Goal: Information Seeking & Learning: Learn about a topic

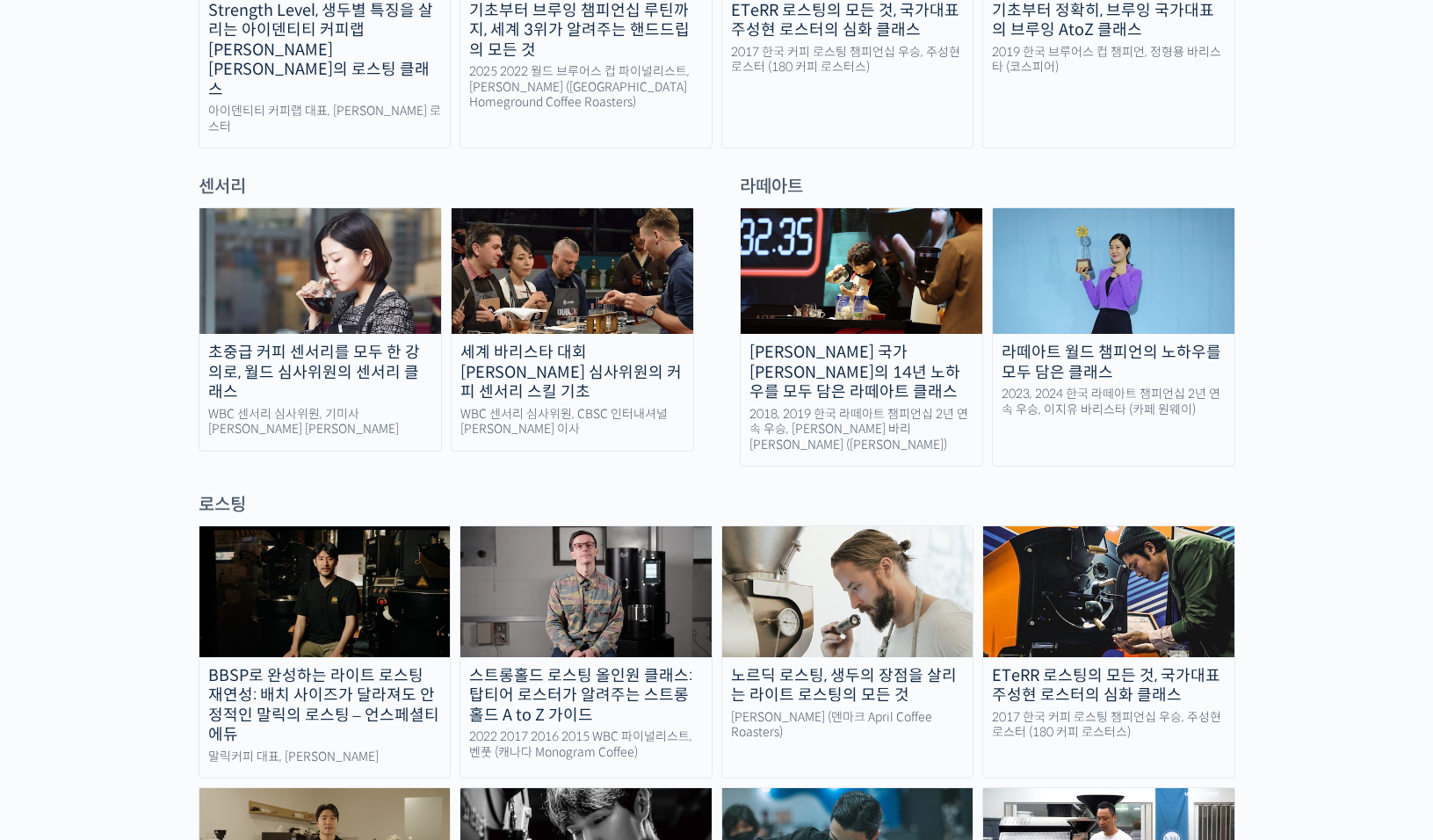
scroll to position [1142, 0]
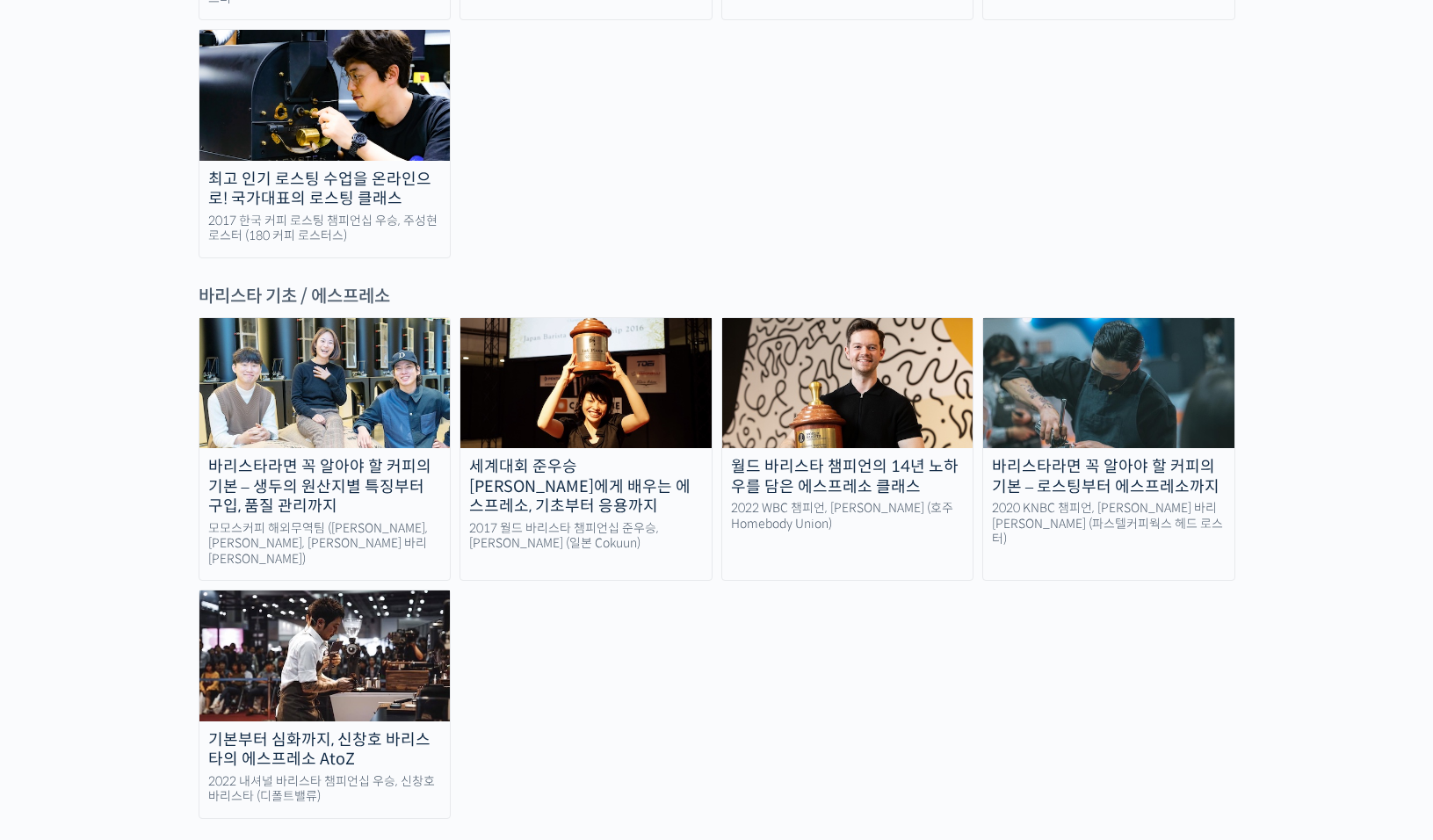
scroll to position [2196, 0]
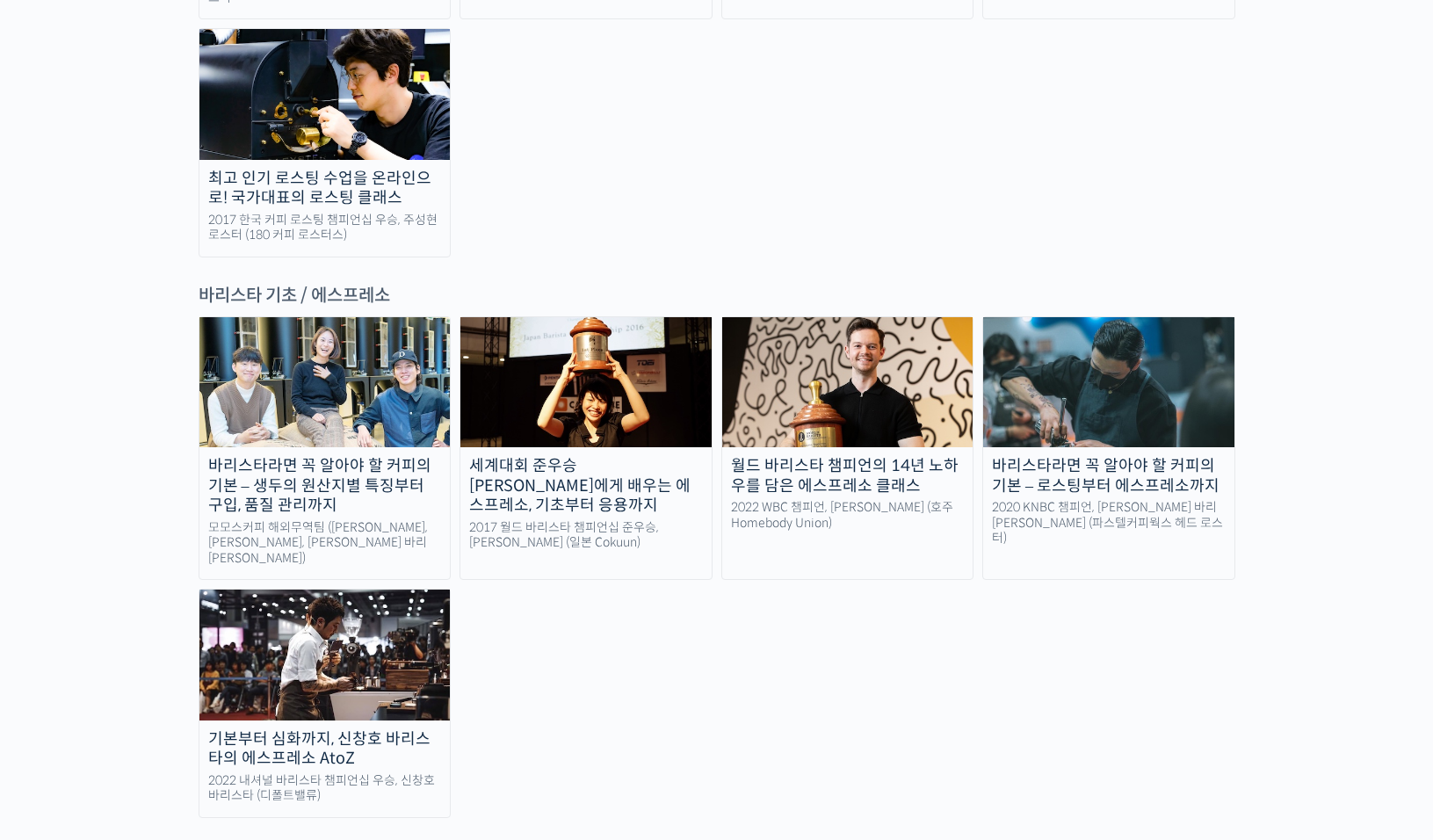
click at [363, 729] on div "기본부터 심화까지, 신창호 바리스타의 에스프레소 AtoZ" at bounding box center [325, 749] width 251 height 40
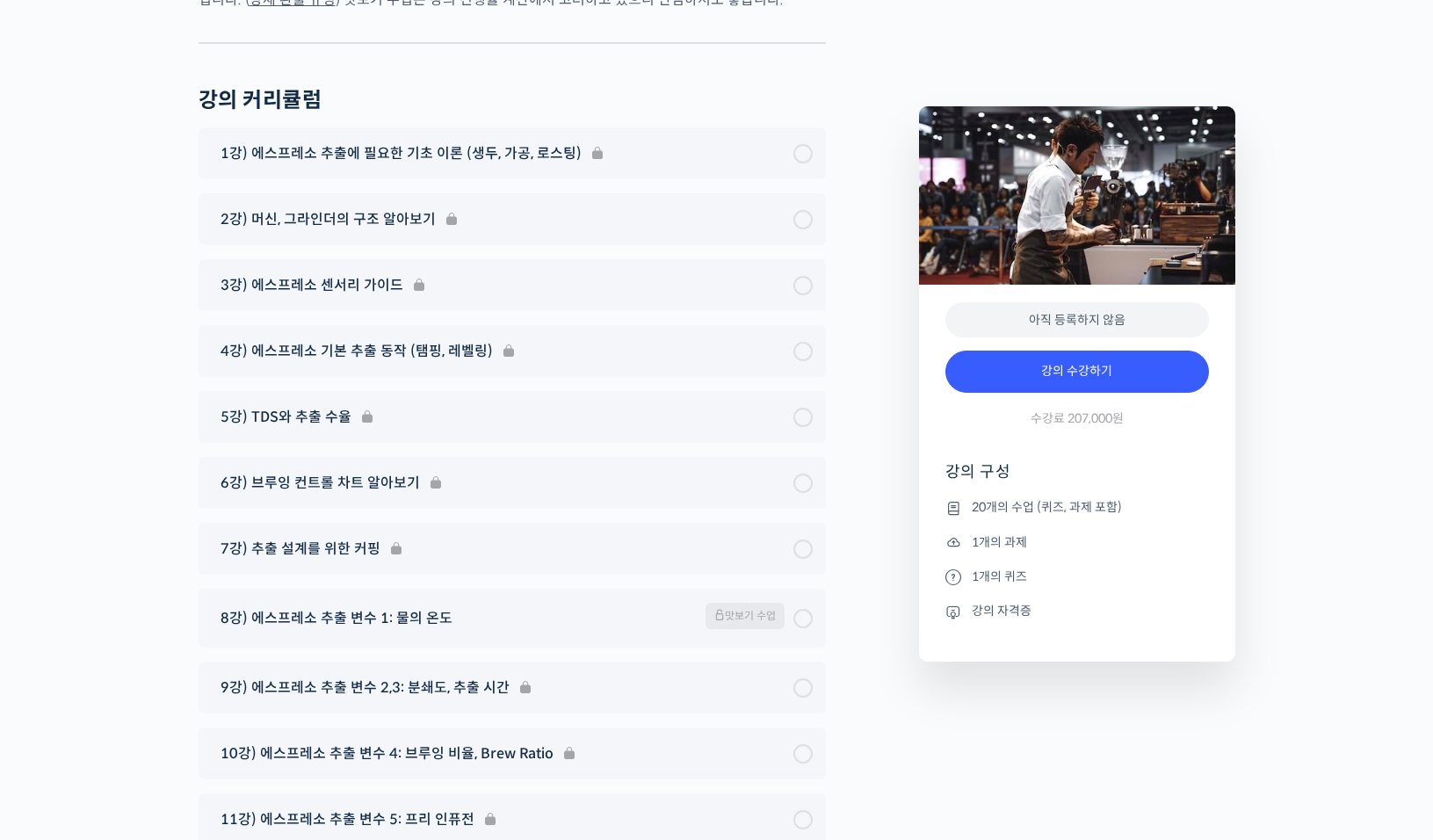
scroll to position [9163, 0]
